Goal: Complete application form

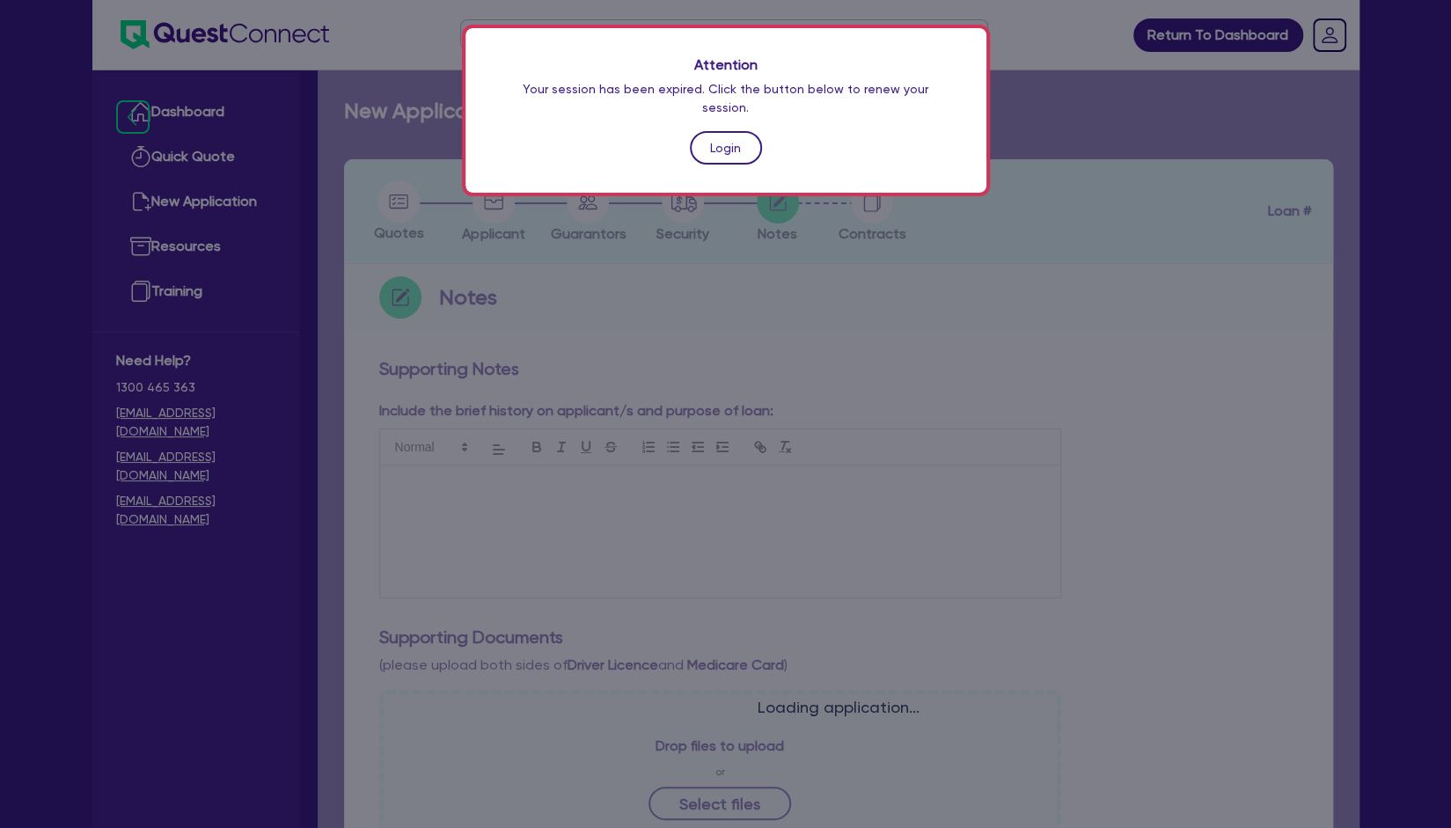
click at [723, 131] on link "Login" at bounding box center [726, 147] width 72 height 33
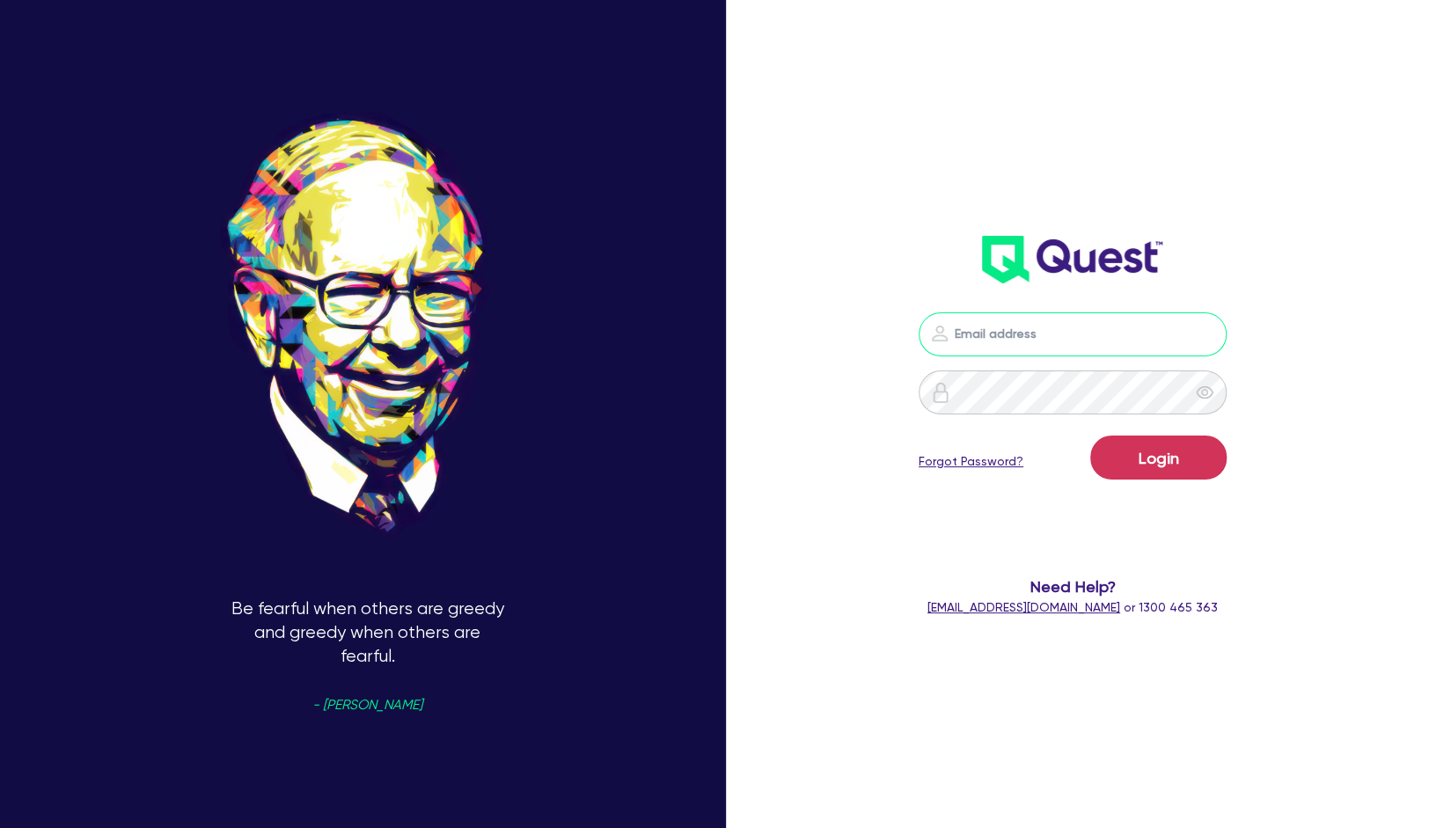
click at [1063, 334] on input "email" at bounding box center [1073, 334] width 308 height 44
type input "[EMAIL_ADDRESS][PERSON_NAME][DOMAIN_NAME]"
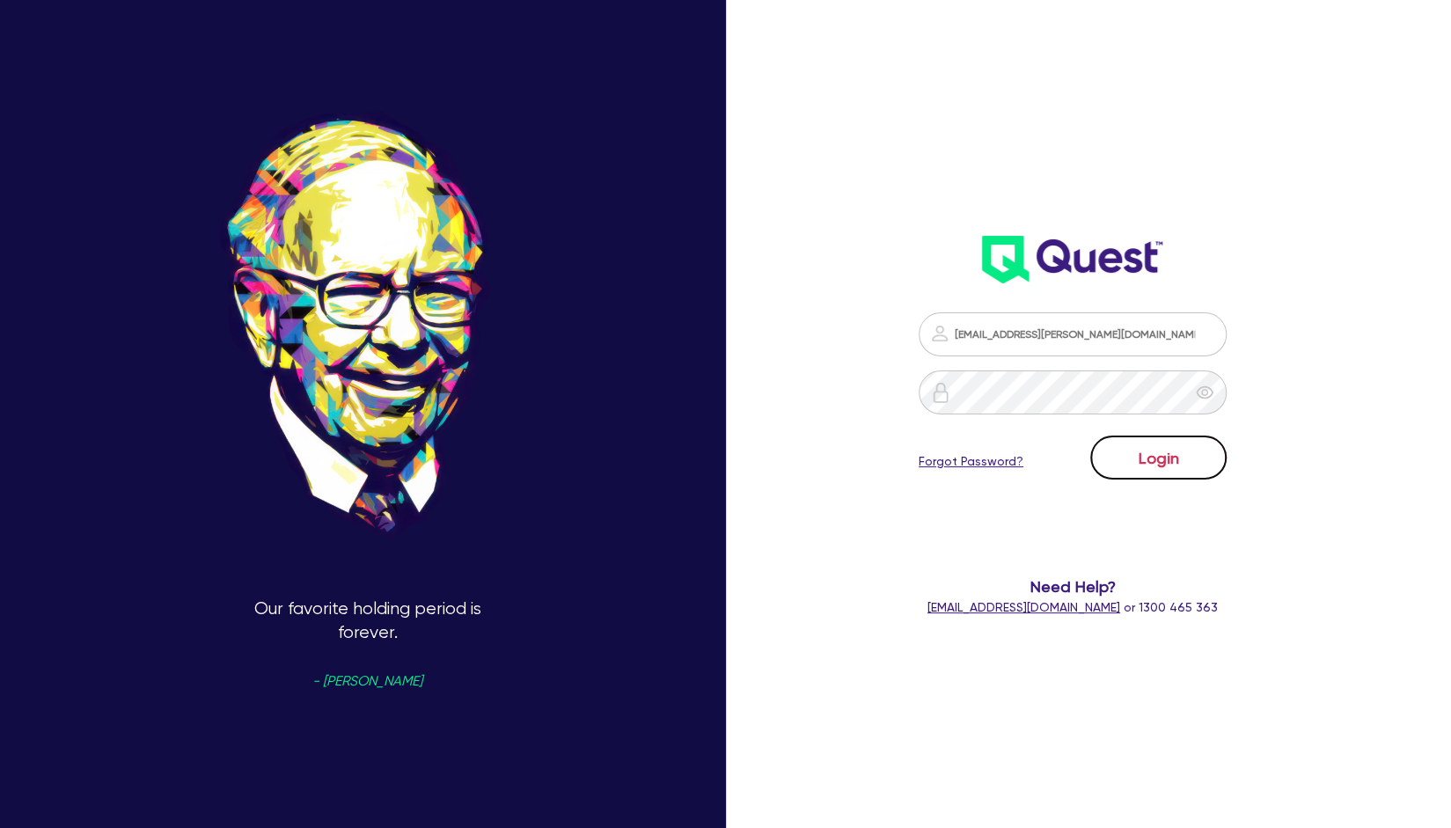
click at [1133, 444] on button "Login" at bounding box center [1158, 458] width 136 height 44
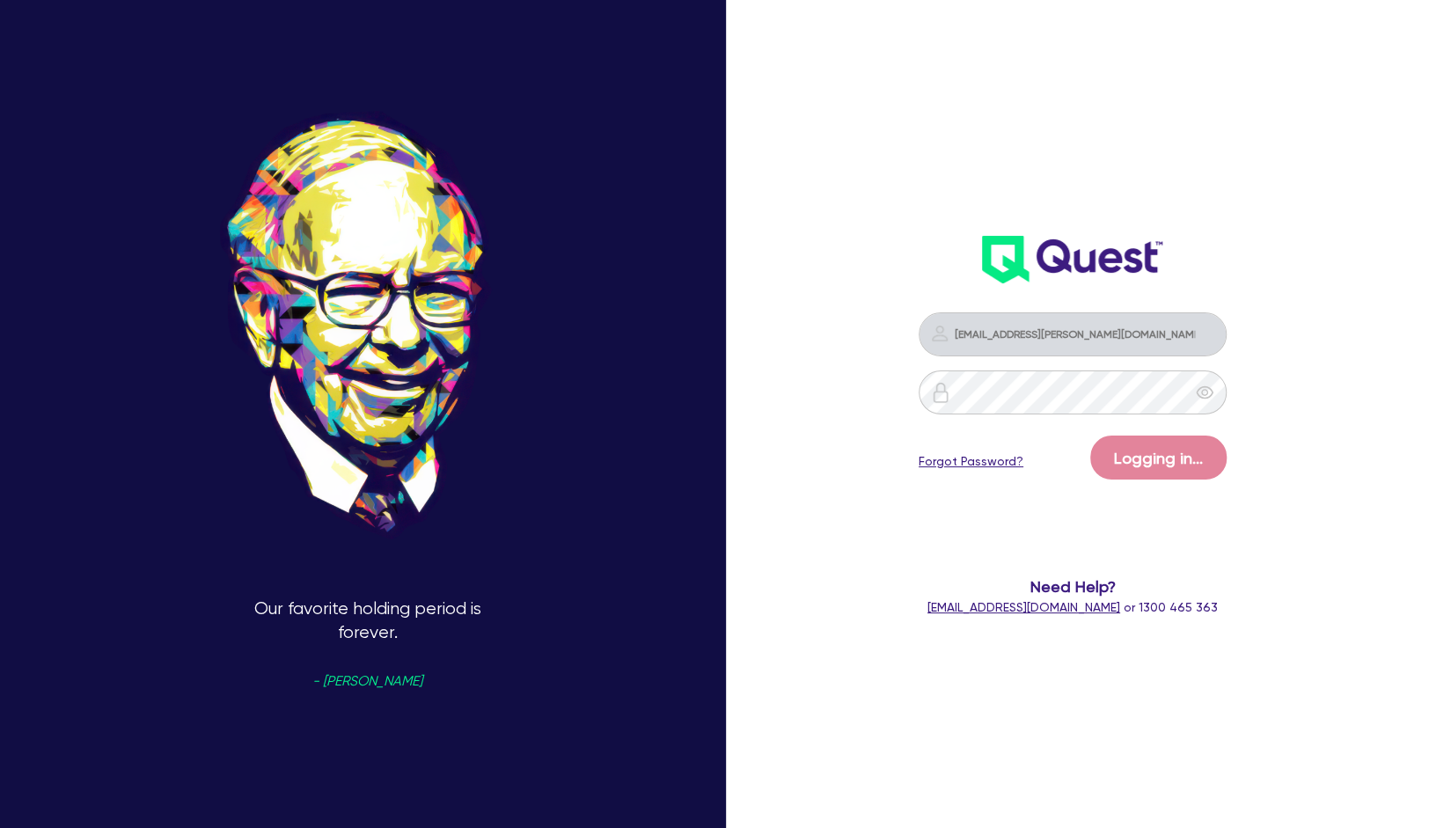
click at [851, 102] on div "Our favorite holding period is forever. - [PERSON_NAME] [PERSON_NAME][EMAIL_ADD…" at bounding box center [725, 414] width 1451 height 958
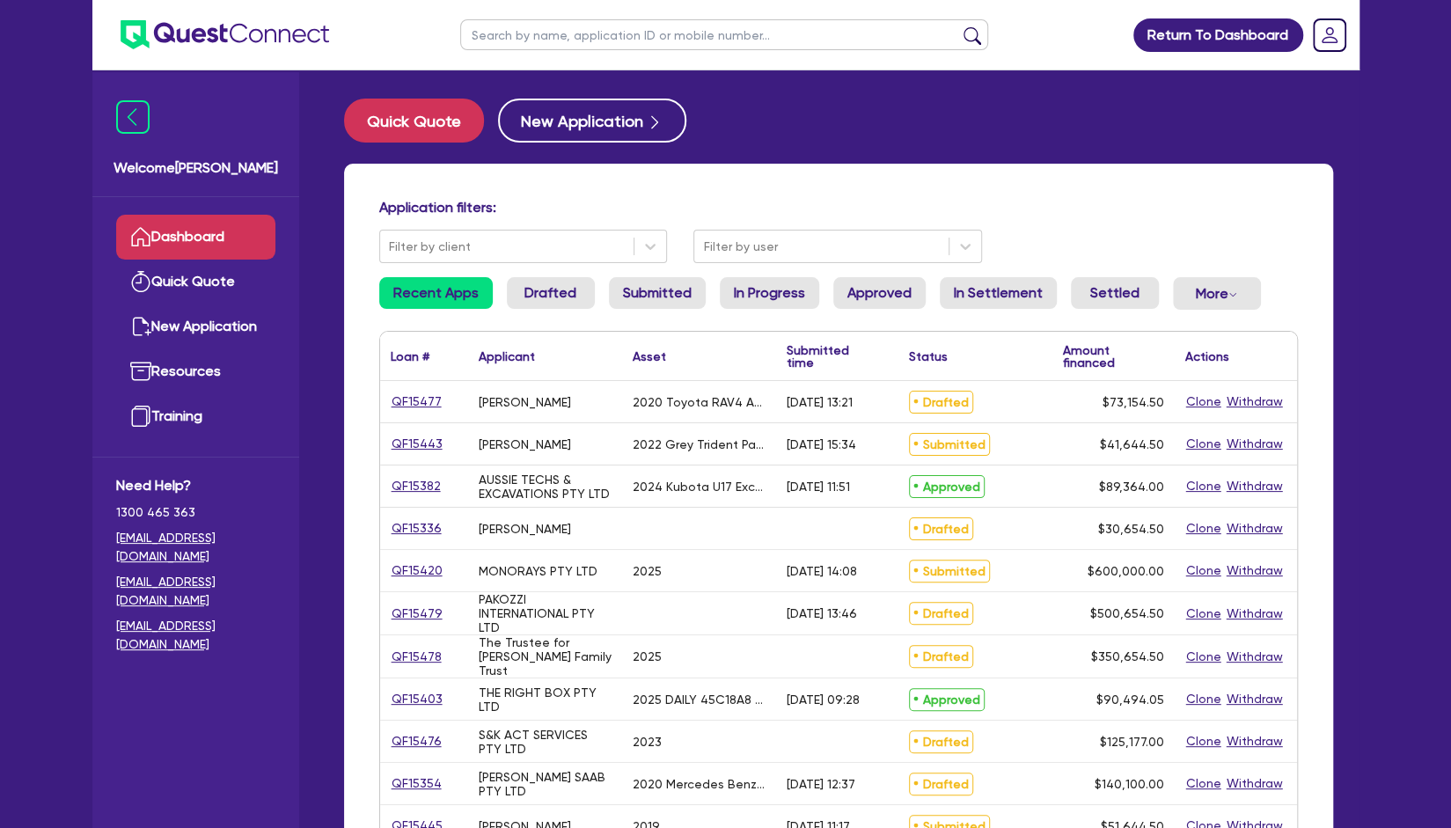
click at [575, 40] on input "text" at bounding box center [724, 34] width 528 height 31
click at [569, 26] on input "text" at bounding box center [724, 34] width 528 height 31
type input "beau"
click at [958, 26] on button "submit" at bounding box center [972, 38] width 28 height 25
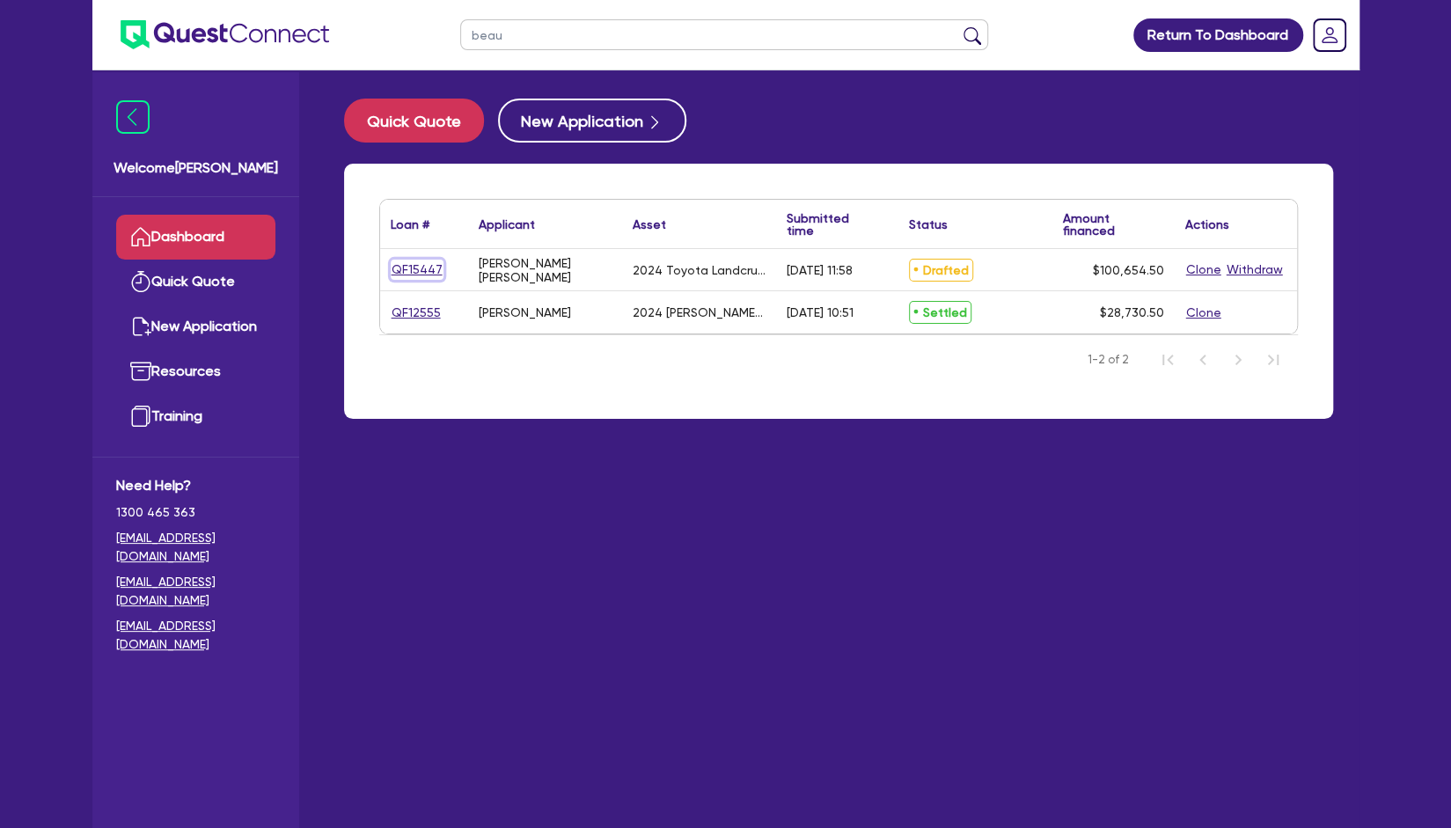
click at [429, 273] on link "QF15447" at bounding box center [417, 270] width 53 height 20
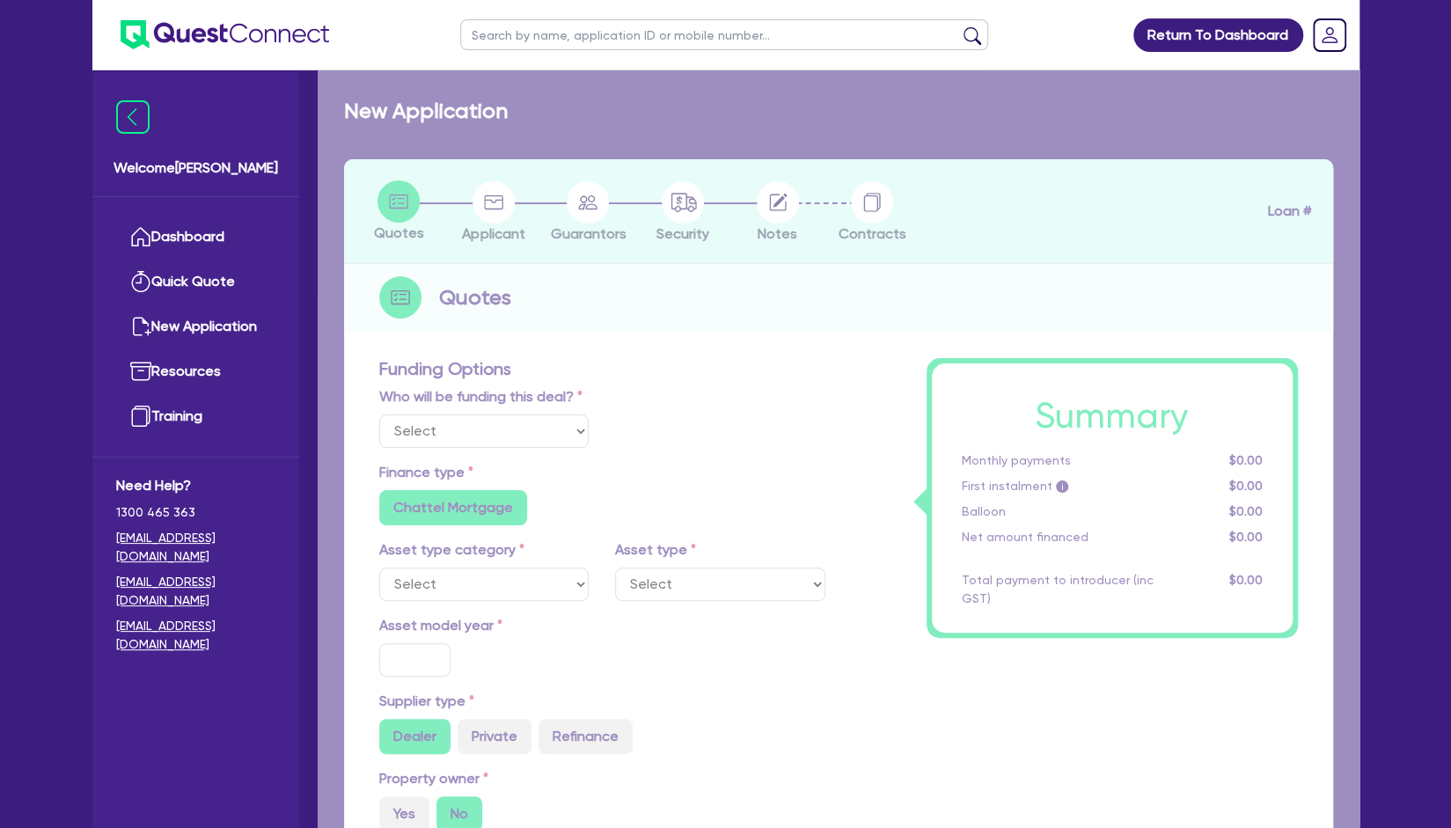
select select "Other"
select select "CARS_AND_LIGHT_TRUCKS"
type input "2024"
type input "100,000"
type input "7"
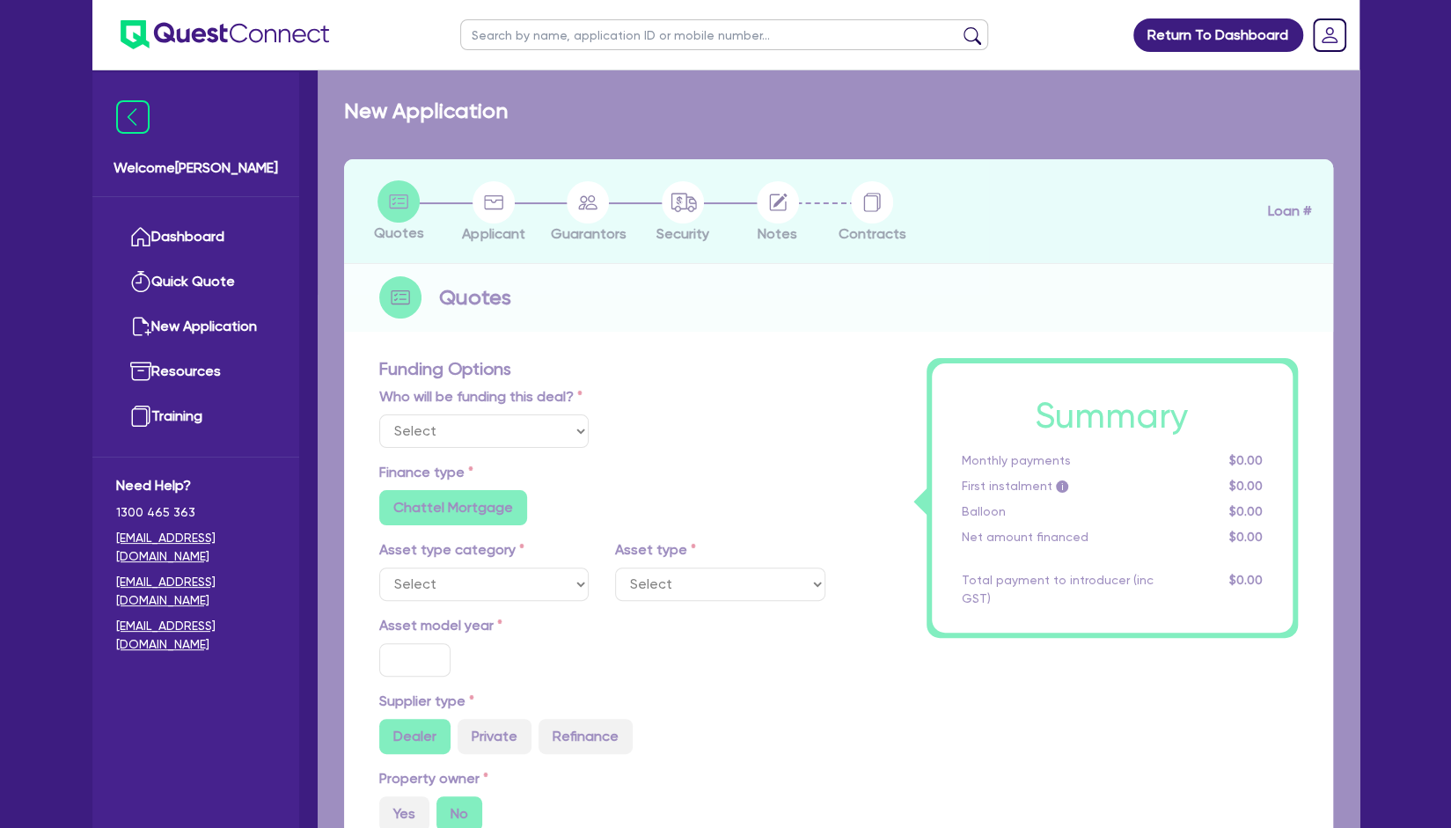
radio input "true"
radio input "false"
select select "PASSENGER_VEHICLES"
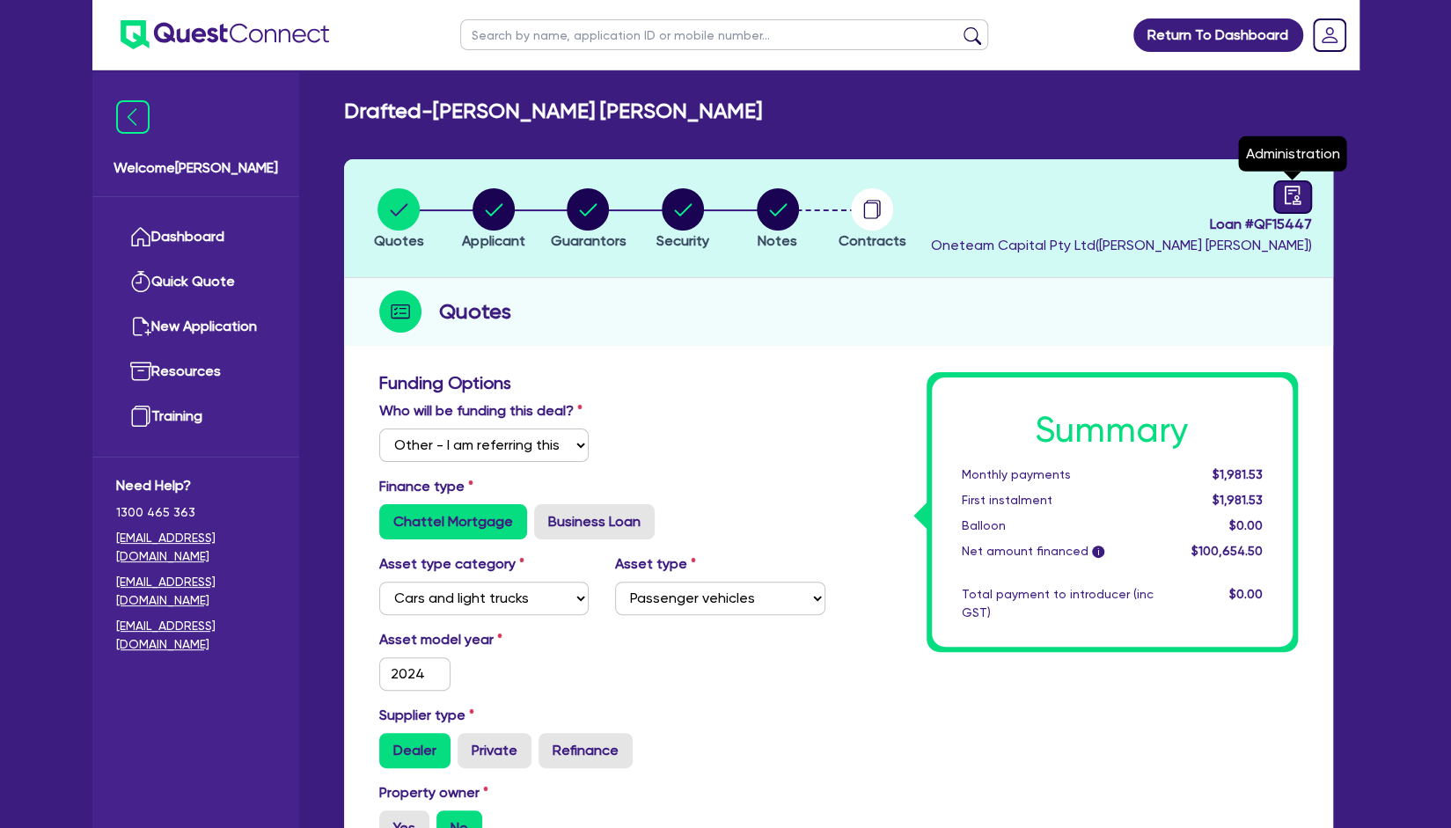
click at [1308, 203] on div at bounding box center [1292, 196] width 39 height 33
select select "DRAFTED_AMENDED"
select select "Other"
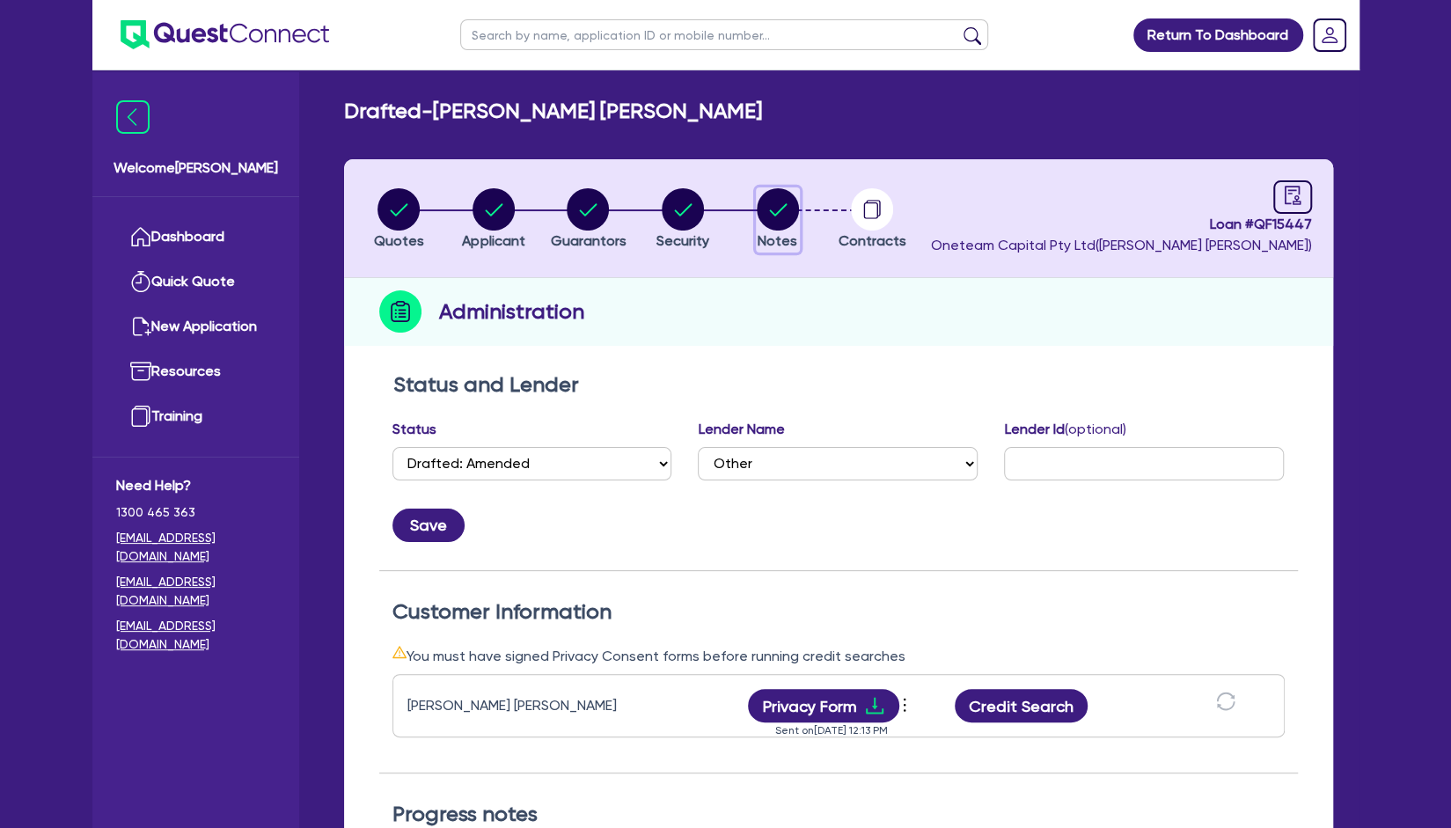
click at [793, 214] on circle "button" at bounding box center [778, 209] width 42 height 42
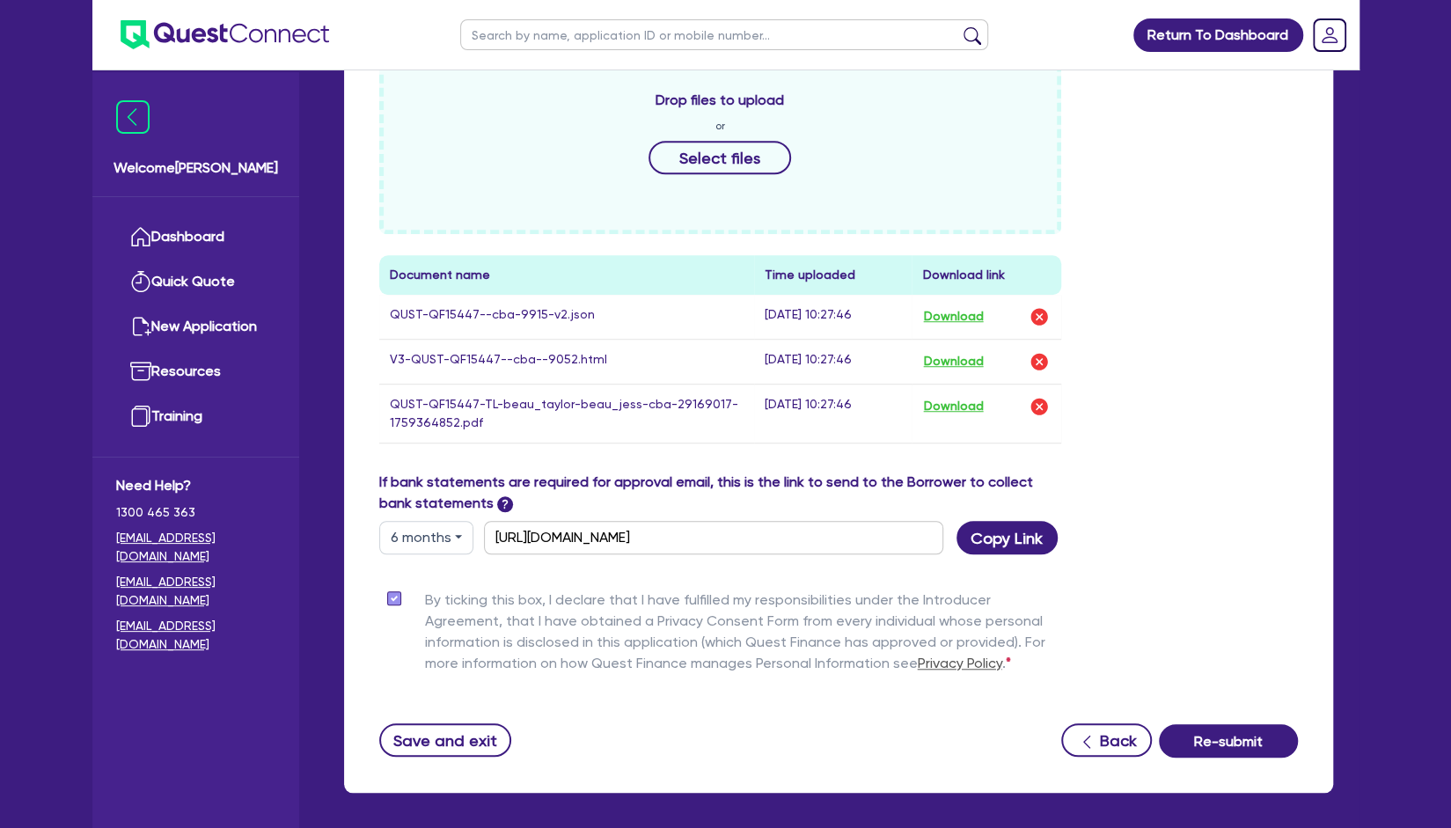
scroll to position [665, 0]
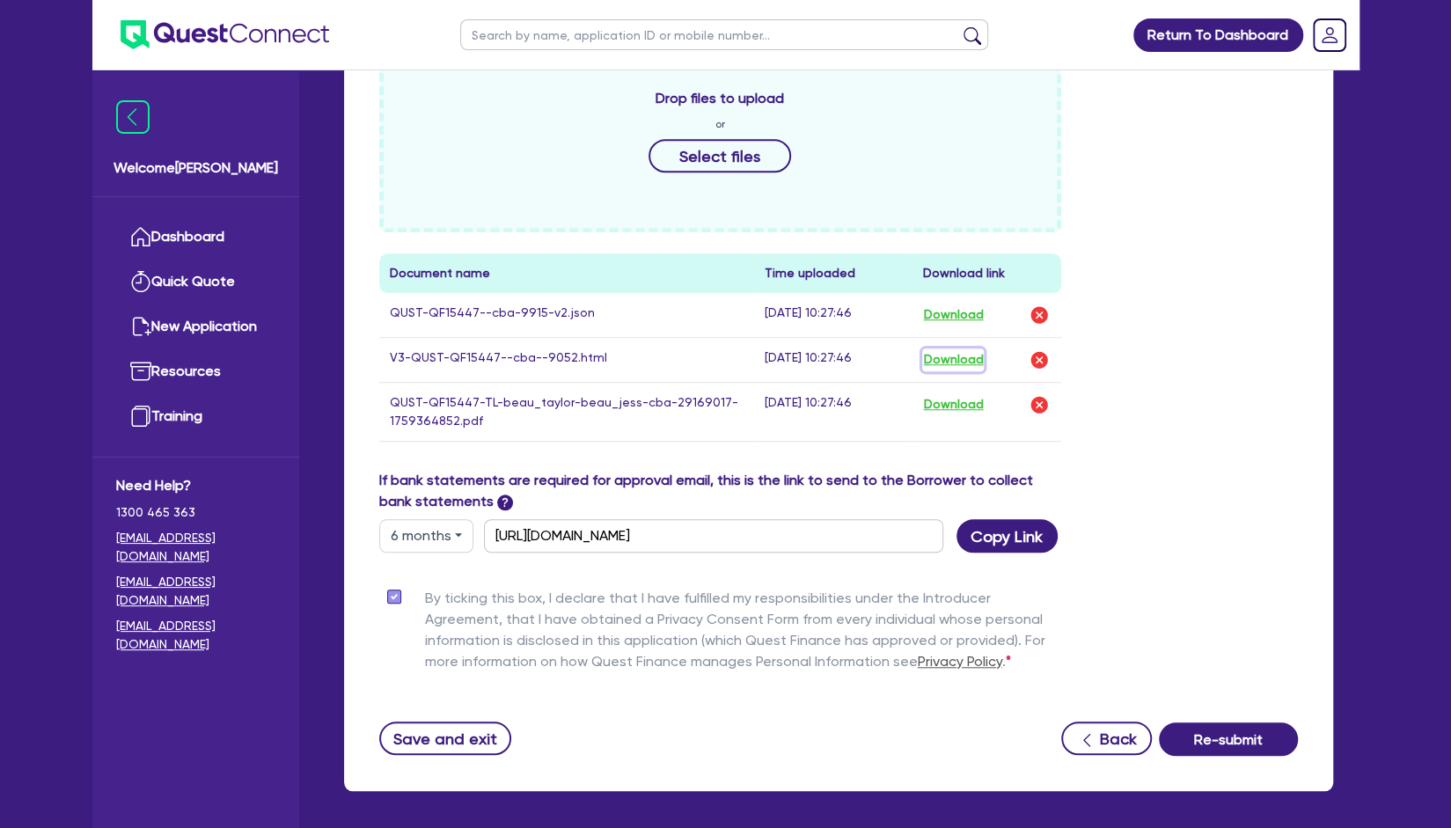
click at [940, 362] on button "Download" at bounding box center [953, 360] width 62 height 23
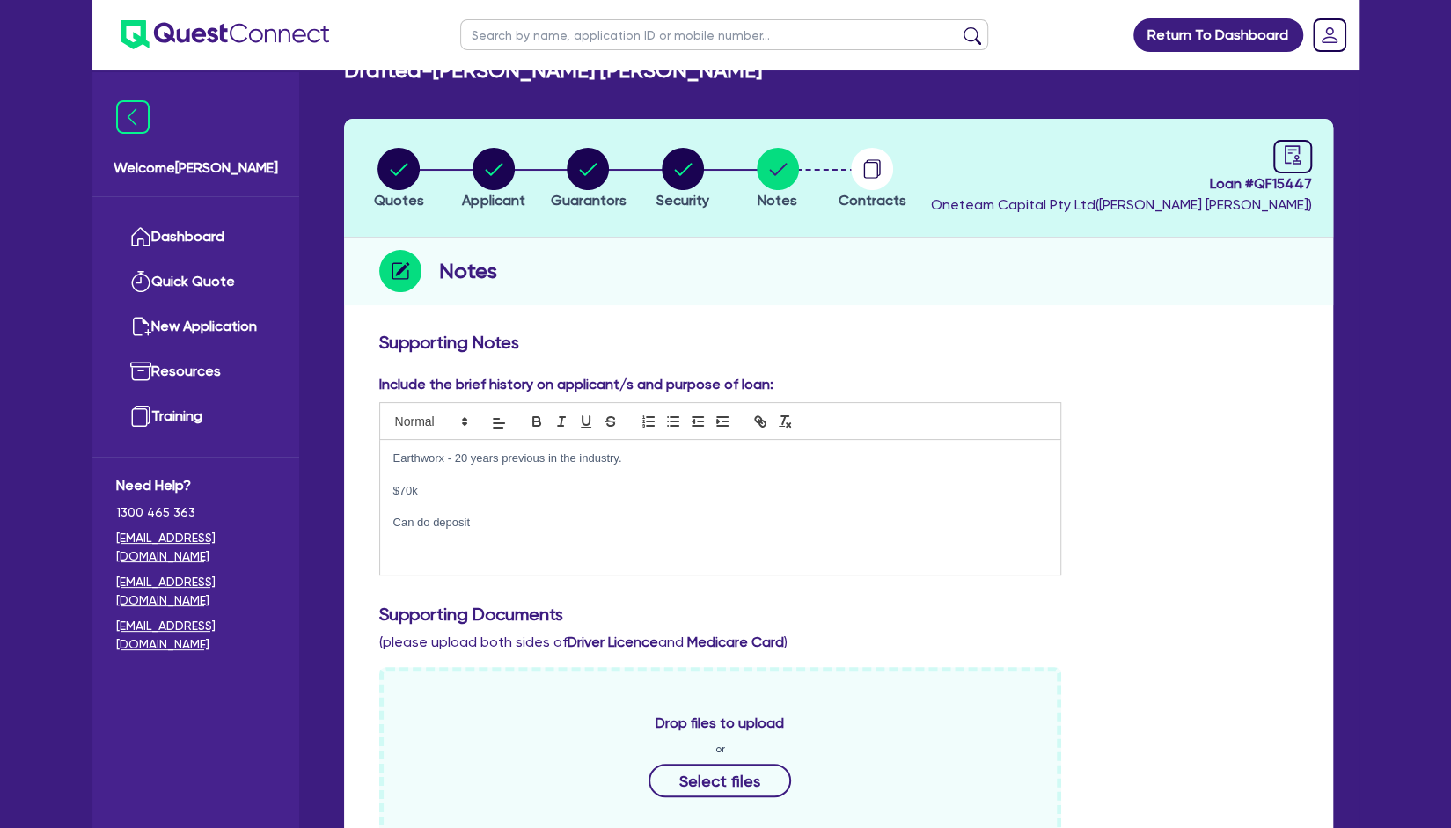
scroll to position [0, 0]
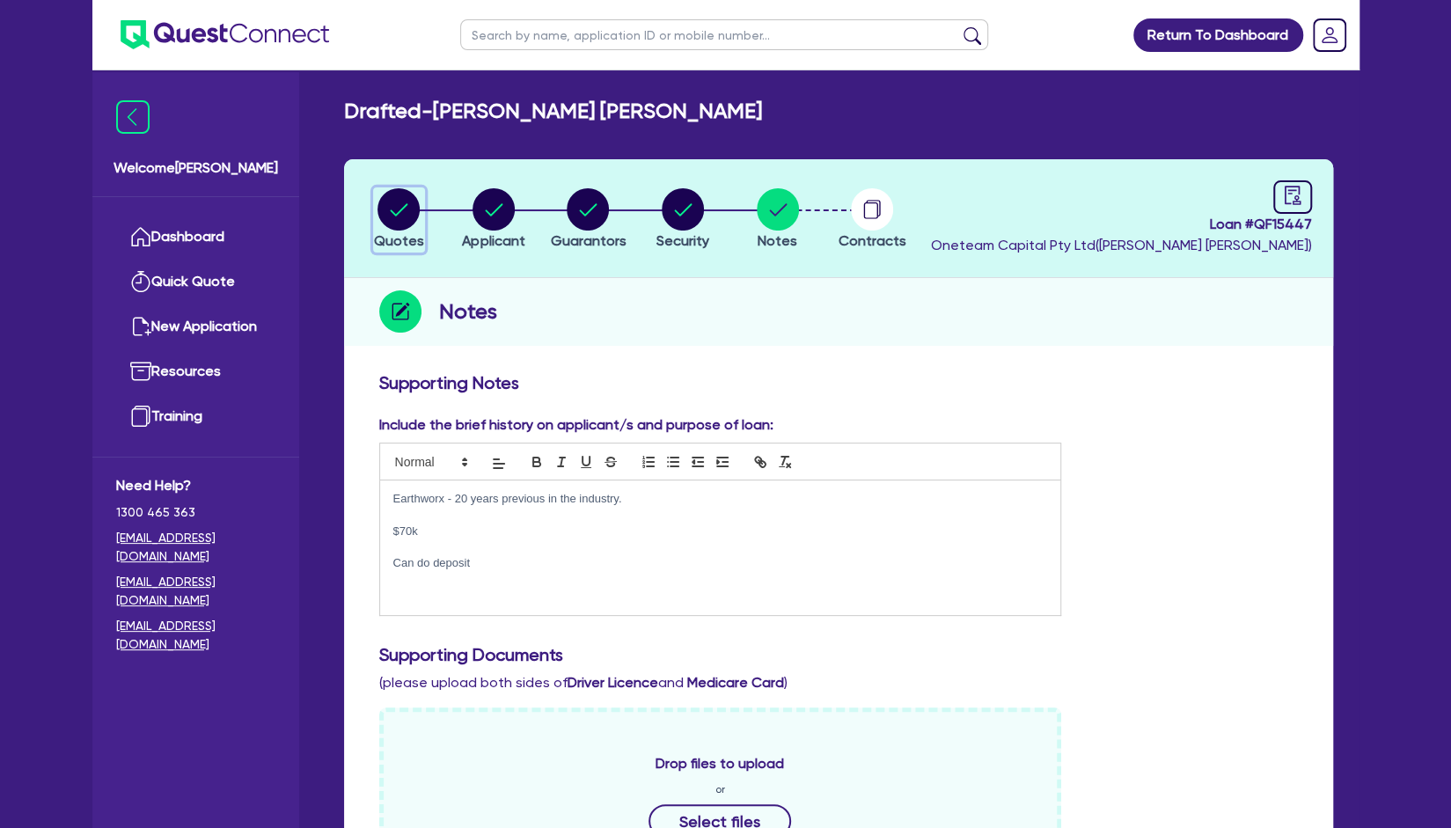
click at [409, 224] on circle "button" at bounding box center [399, 209] width 42 height 42
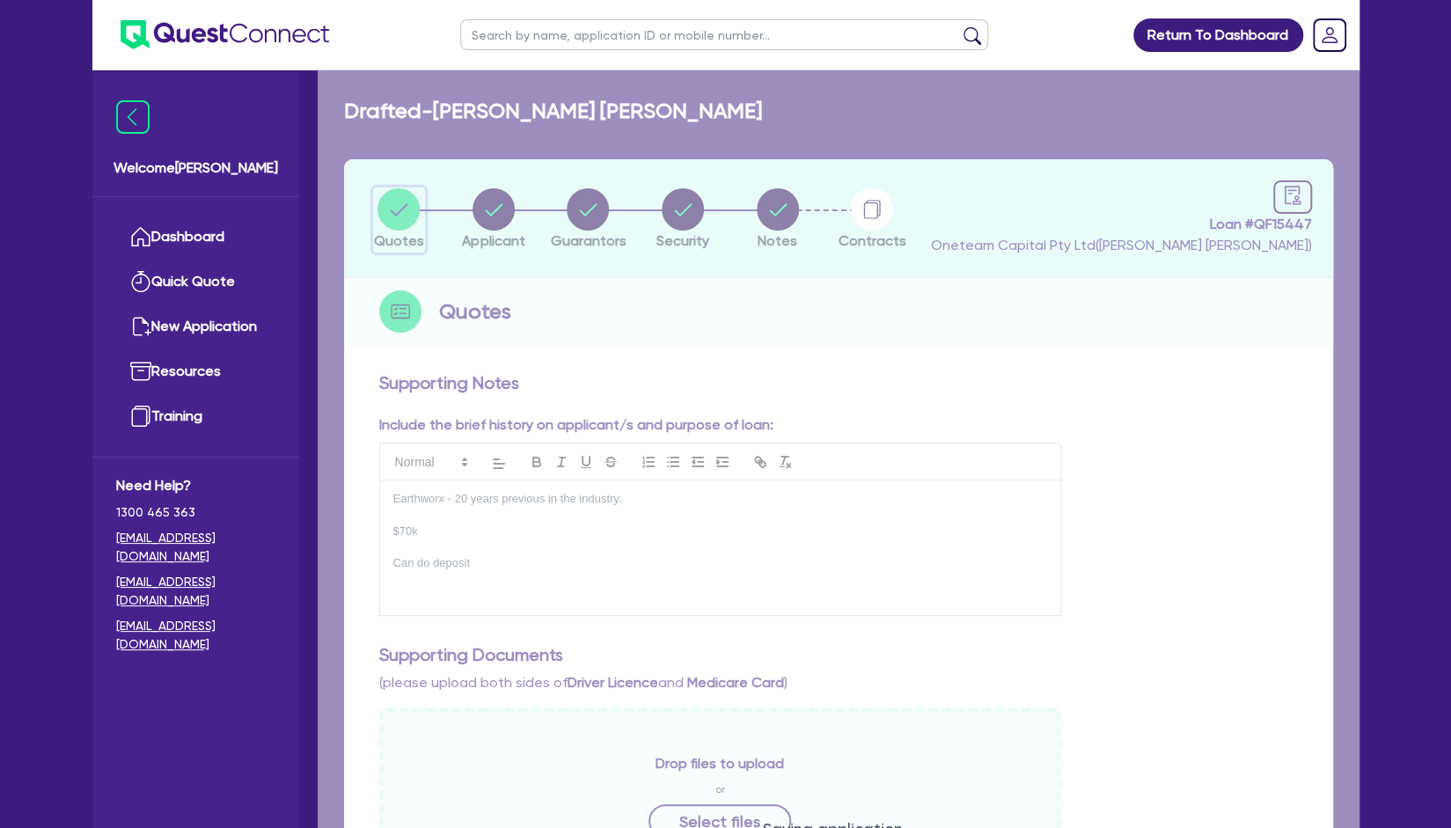
select select "Other"
select select "CARS_AND_LIGHT_TRUCKS"
select select "PASSENGER_VEHICLES"
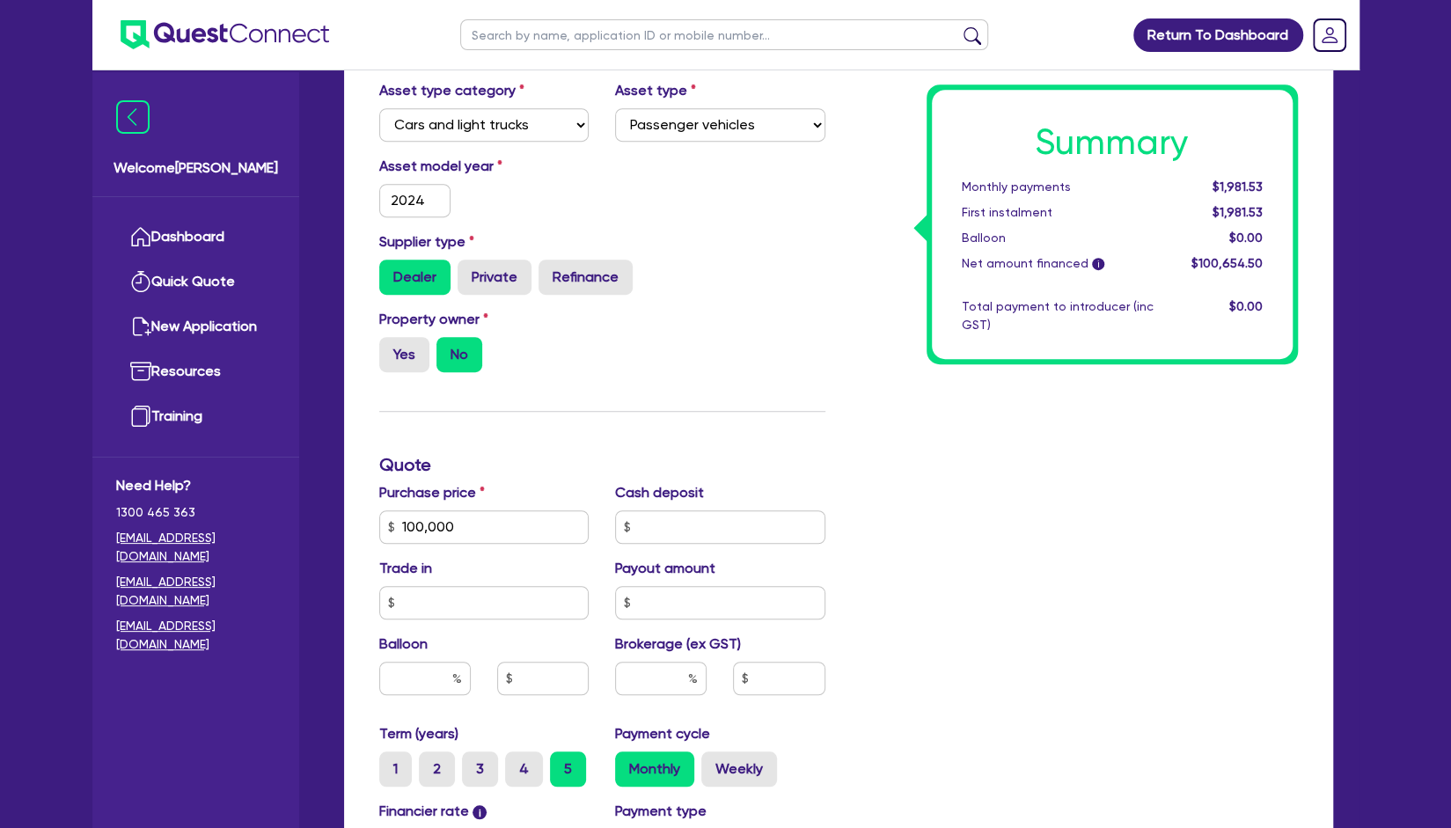
scroll to position [473, 0]
drag, startPoint x: 477, startPoint y: 523, endPoint x: 349, endPoint y: 502, distance: 130.2
click at [349, 502] on div "Funding Options Who will be funding this deal? Select I will fund 100% I will c…" at bounding box center [838, 506] width 989 height 1231
click at [642, 418] on div "Funding Options Who will be funding this deal? Select I will fund 100% I will c…" at bounding box center [602, 466] width 473 height 1133
type input "100,000"
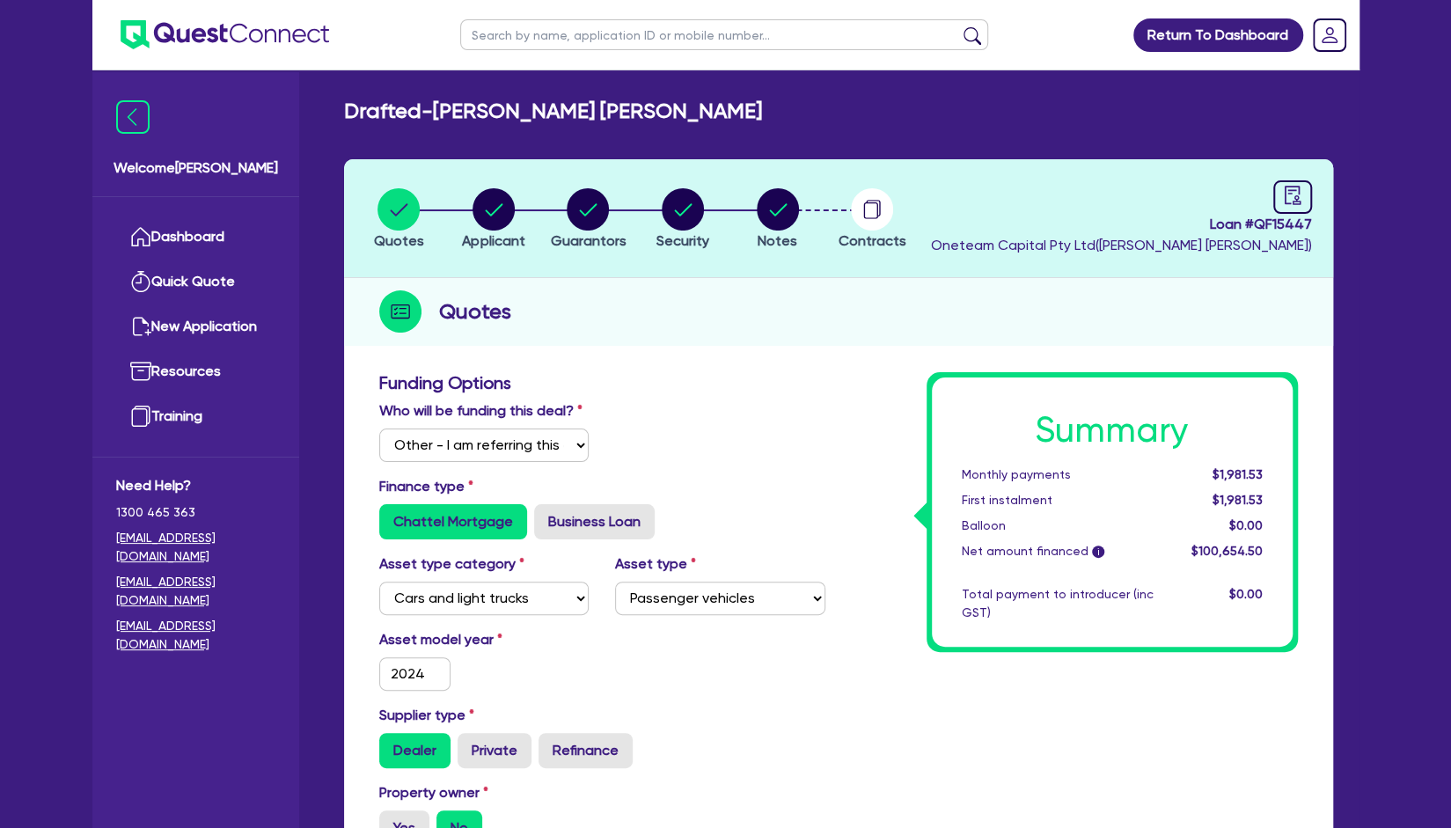
scroll to position [2, 0]
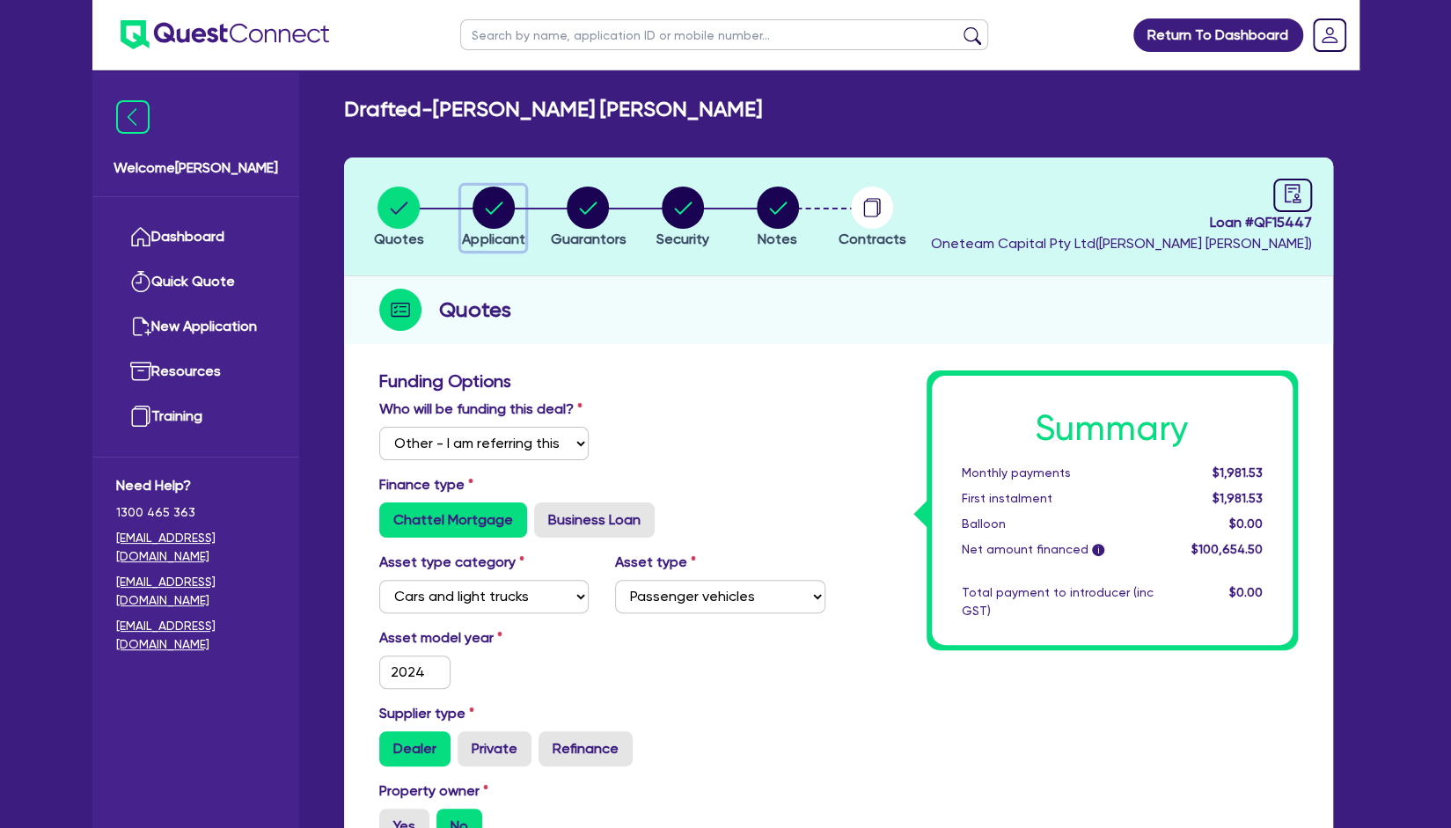
click at [507, 205] on circle "button" at bounding box center [494, 208] width 42 height 42
select select "SOLE_TRADER"
select select "FINANCIAL_INSURANCE"
select select "STOCKBROKERS"
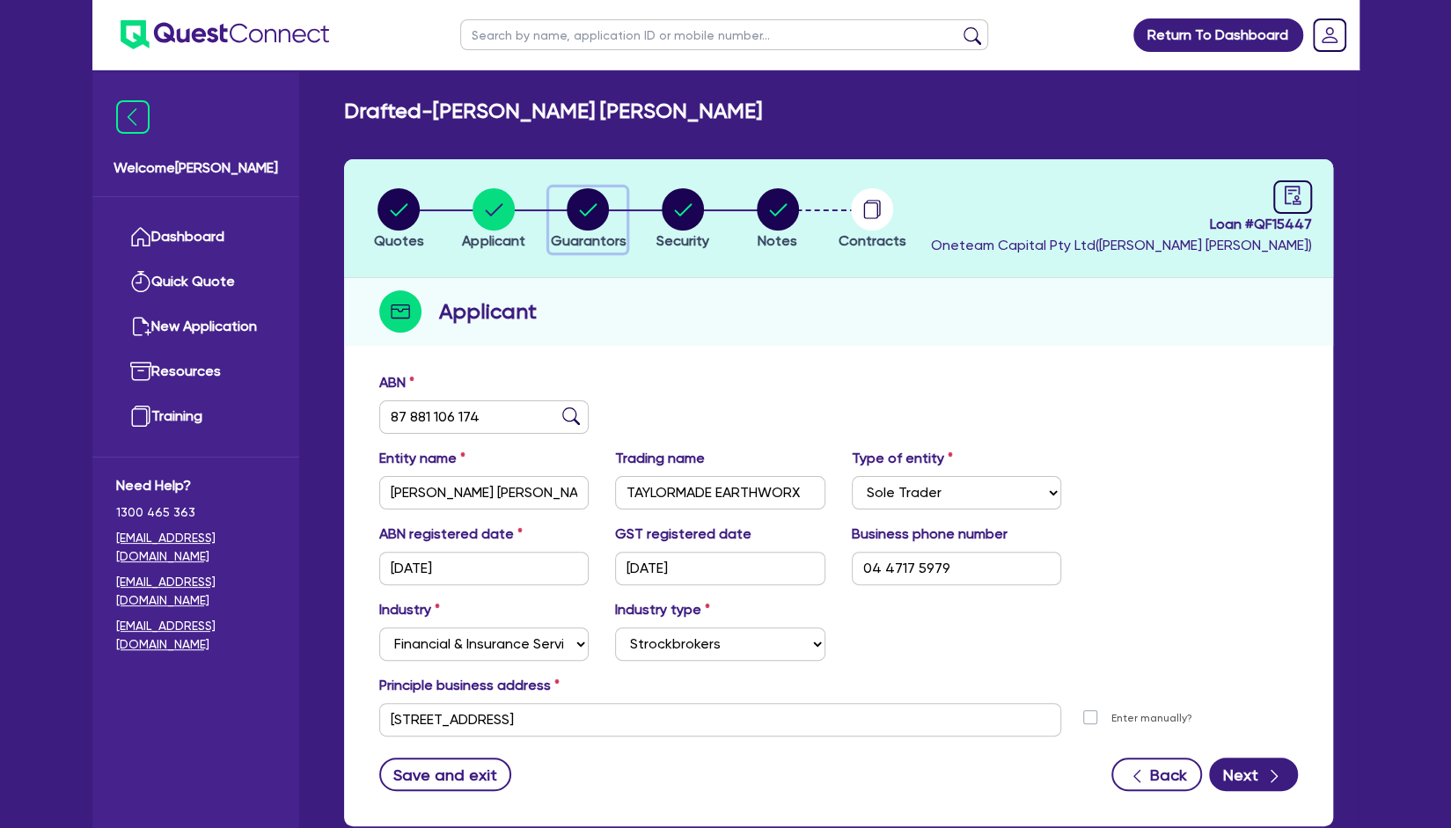
click at [577, 205] on circle "button" at bounding box center [588, 209] width 42 height 42
select select "MR"
select select "SINGLE"
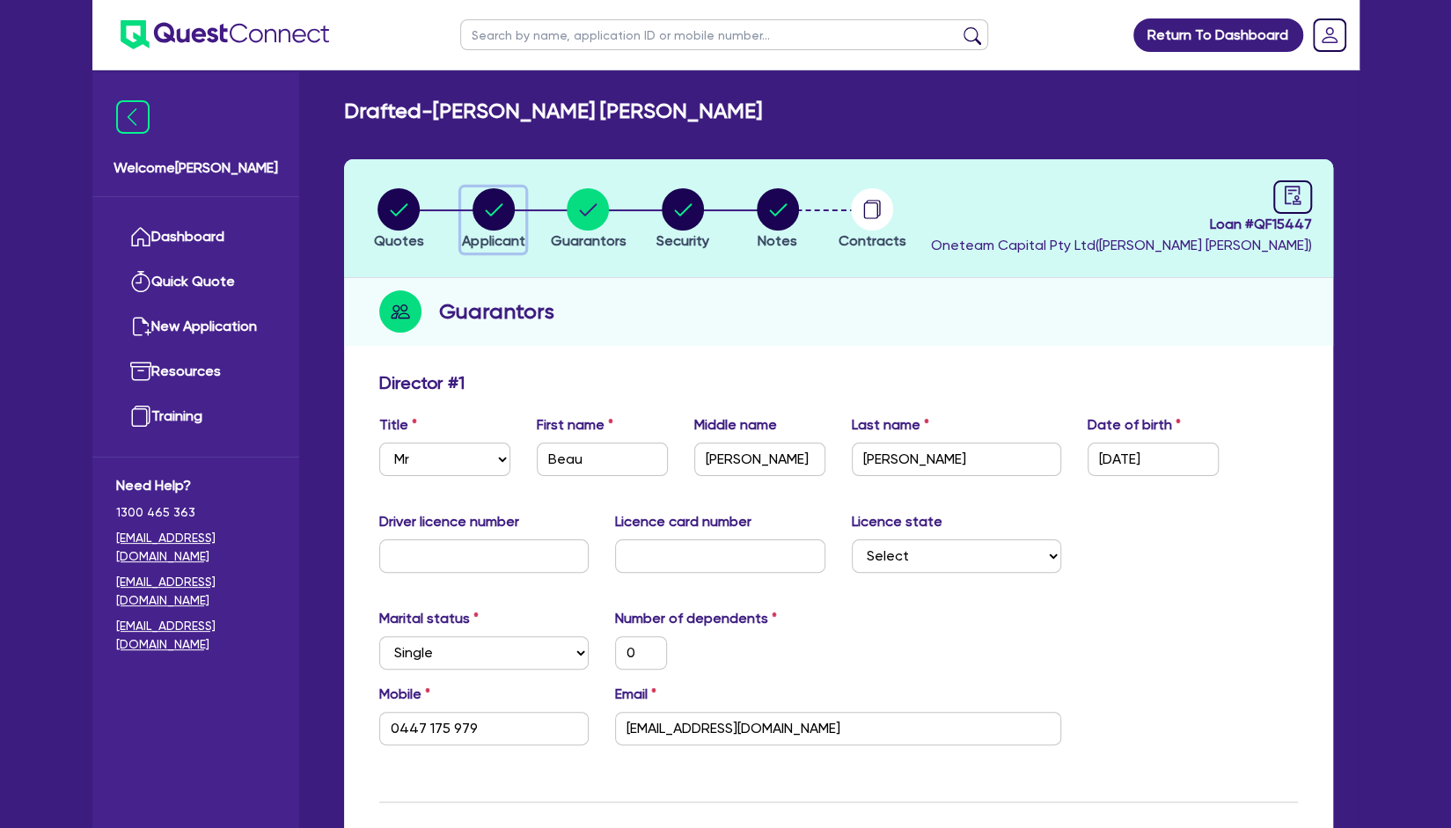
click at [505, 197] on circle "button" at bounding box center [494, 209] width 42 height 42
select select "SOLE_TRADER"
select select "FINANCIAL_INSURANCE"
select select "STOCKBROKERS"
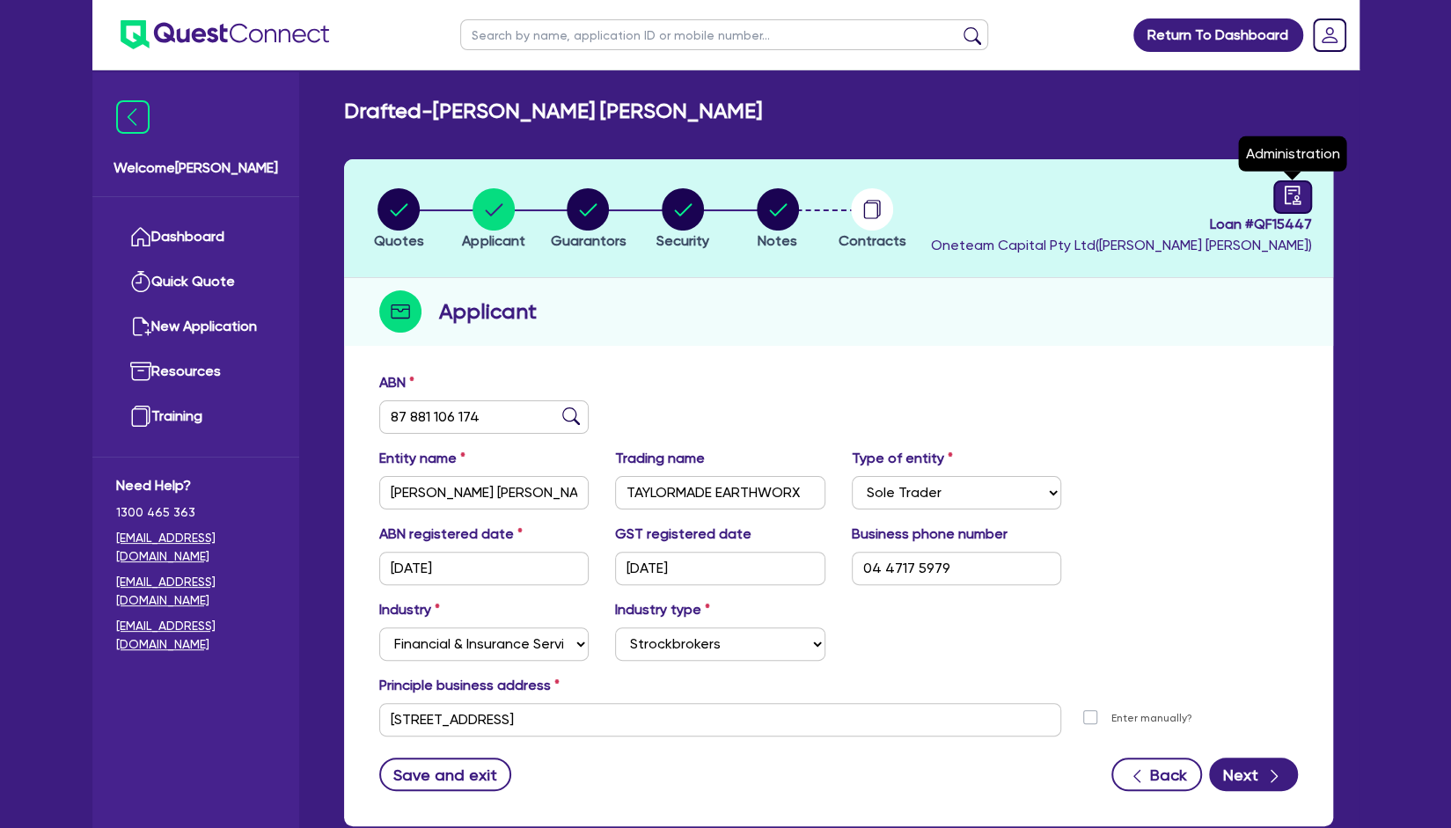
click at [1294, 201] on icon "audit" at bounding box center [1292, 195] width 16 height 18
select select "DRAFTED_AMENDED"
select select "Other"
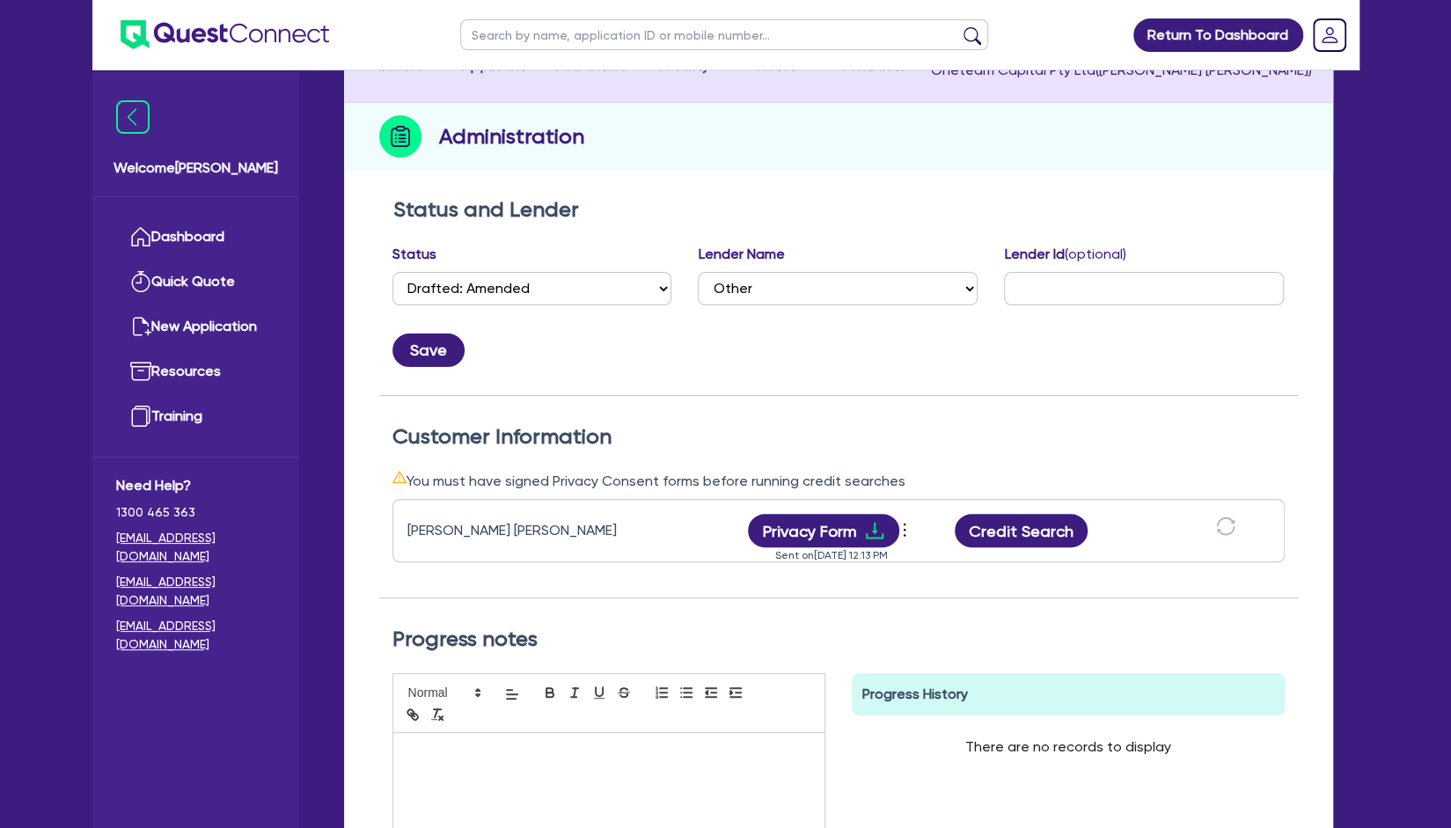
scroll to position [178, 0]
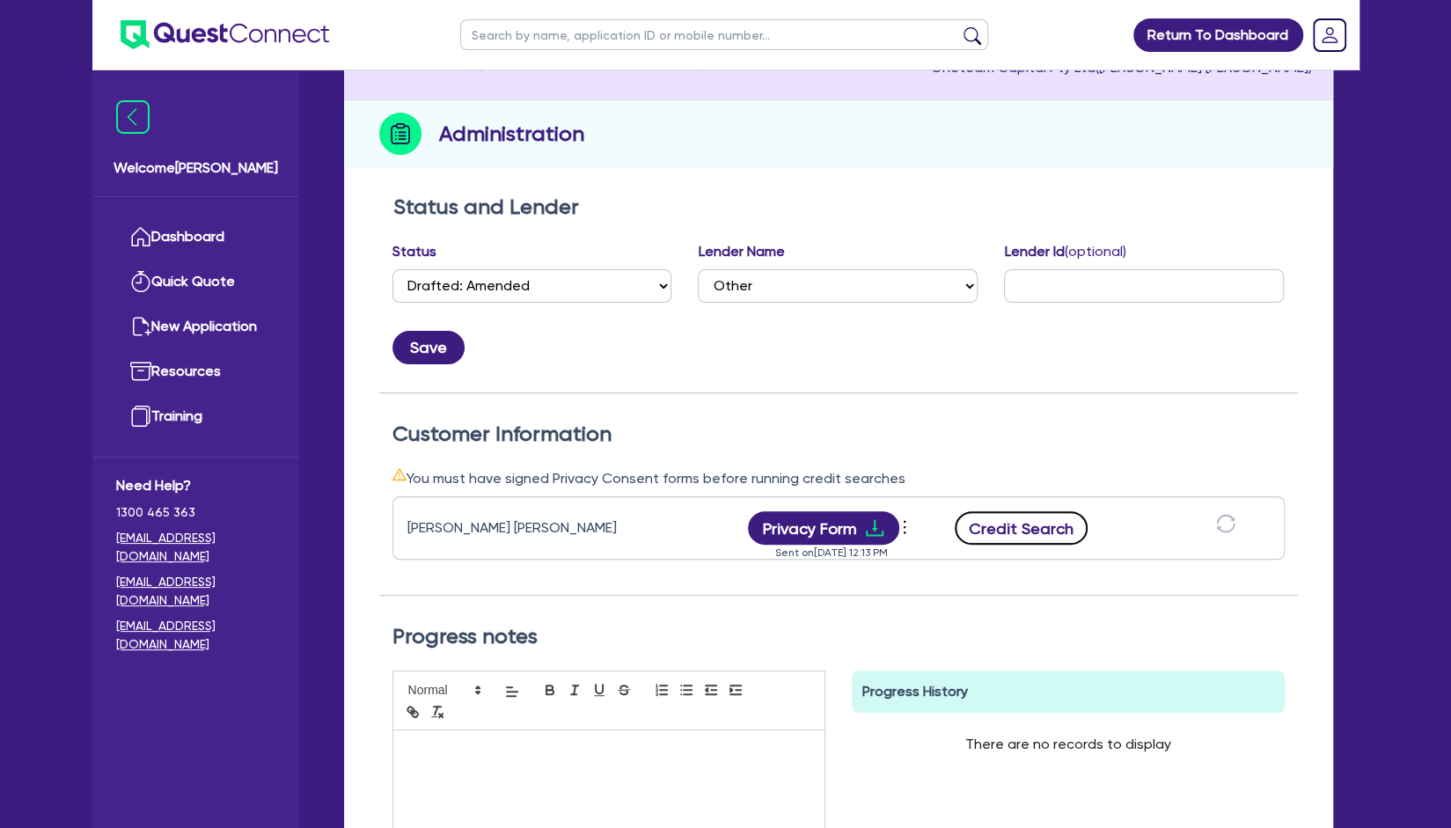
click at [1010, 522] on button "Credit Search" at bounding box center [1022, 527] width 134 height 33
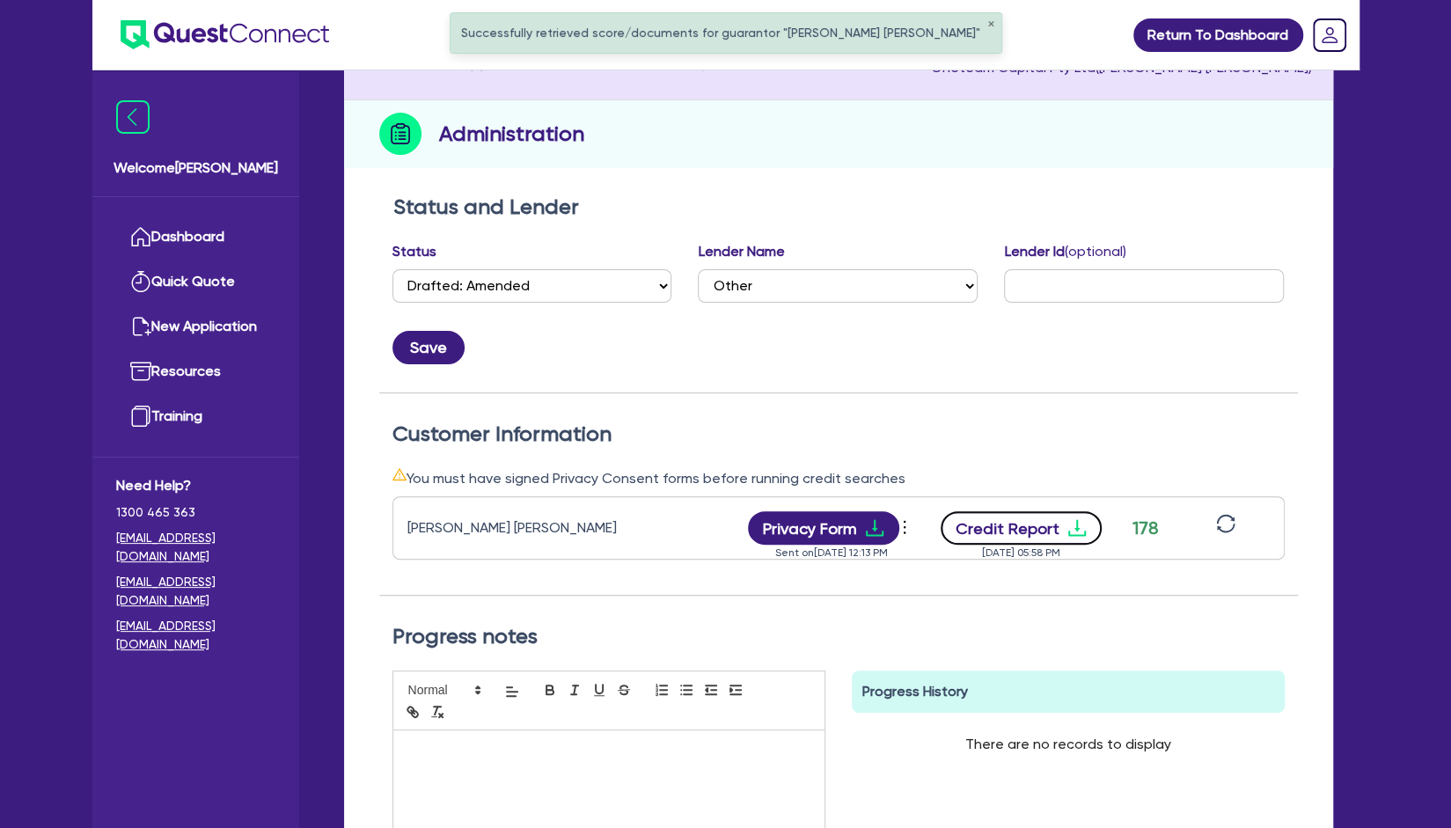
click at [1012, 528] on button "Credit Report" at bounding box center [1021, 527] width 161 height 33
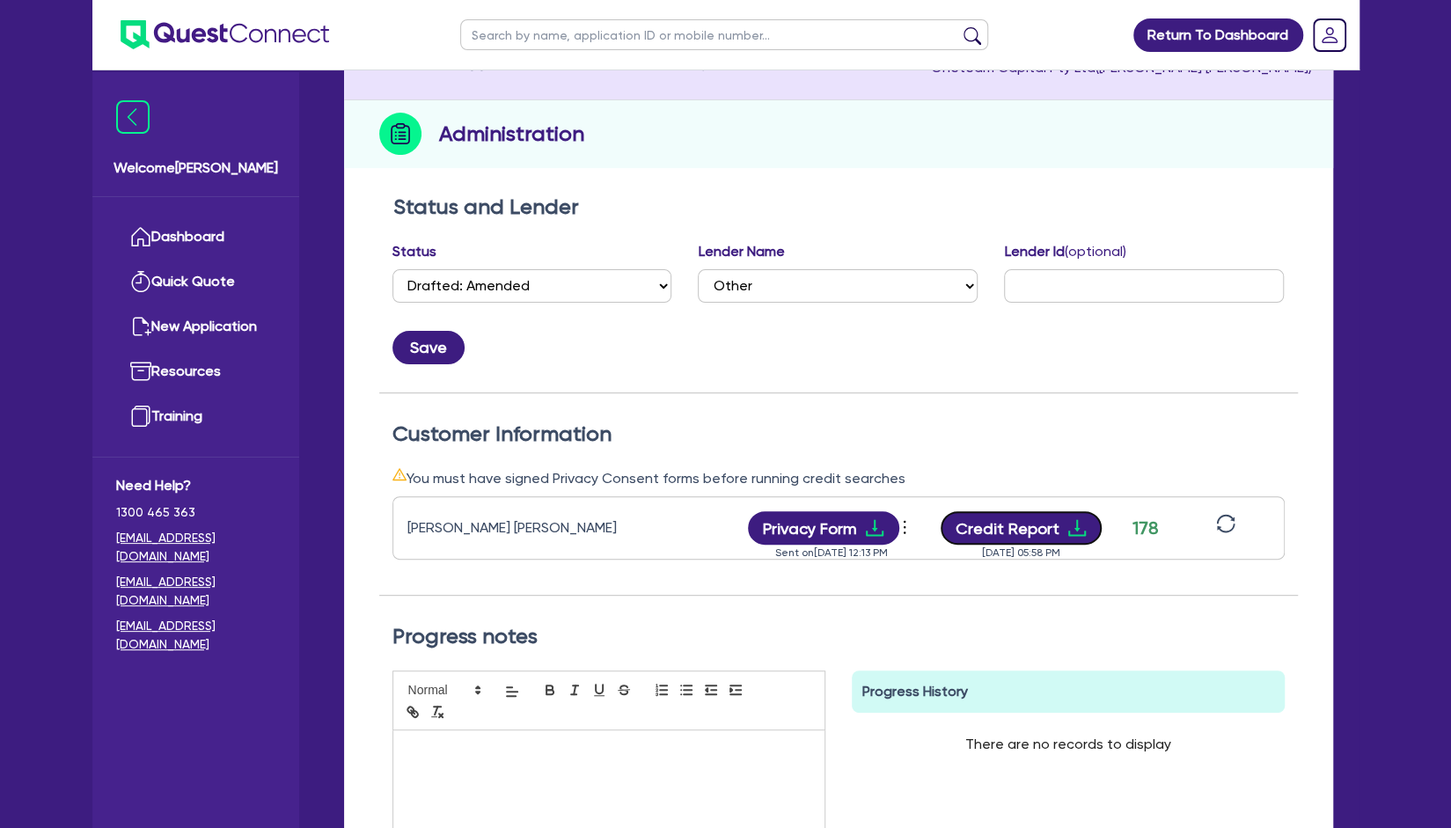
scroll to position [0, 0]
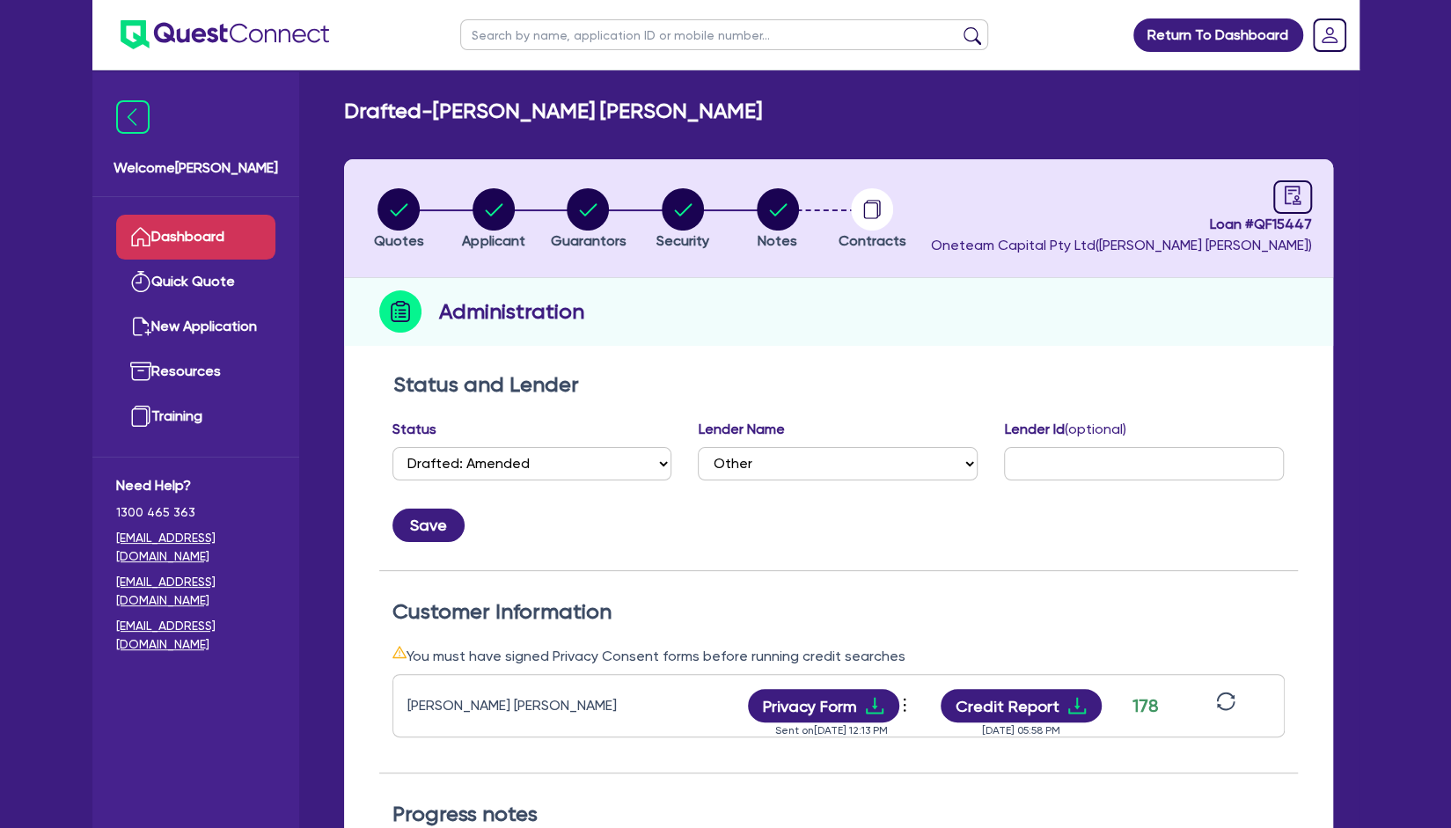
click at [213, 240] on link "Dashboard" at bounding box center [195, 237] width 159 height 45
